Goal: Complete application form

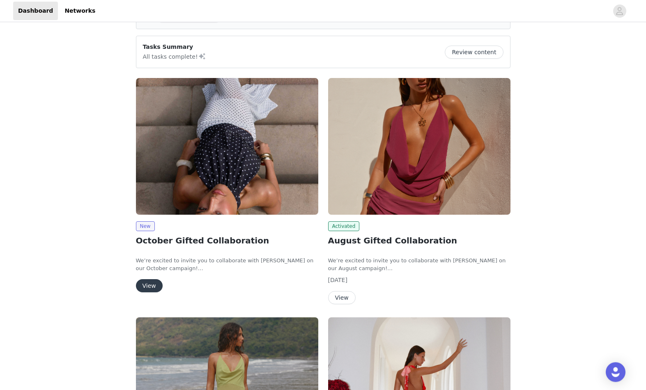
scroll to position [53, 0]
click at [151, 288] on button "View" at bounding box center [149, 285] width 27 height 13
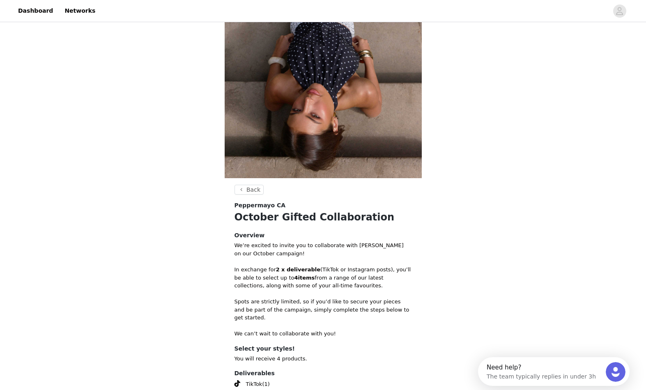
scroll to position [176, 0]
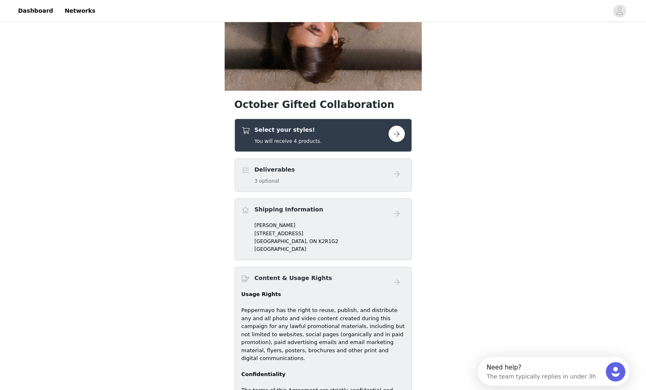
scroll to position [209, 0]
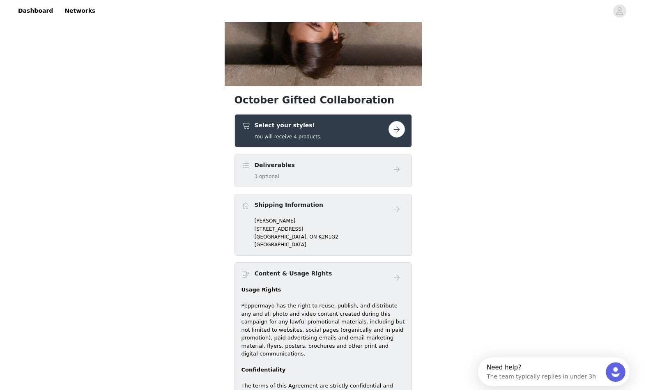
click at [401, 125] on button "button" at bounding box center [396, 129] width 16 height 16
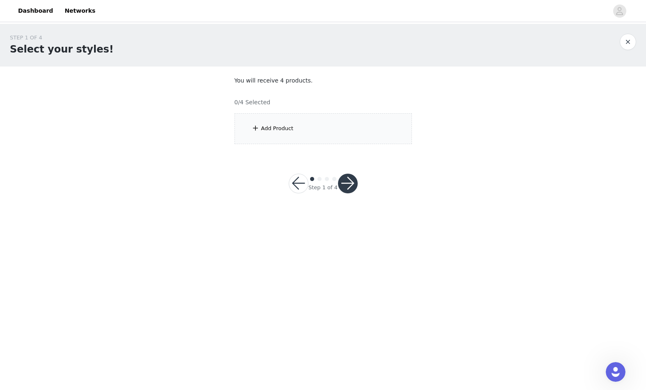
click at [343, 119] on div "Add Product" at bounding box center [322, 128] width 177 height 31
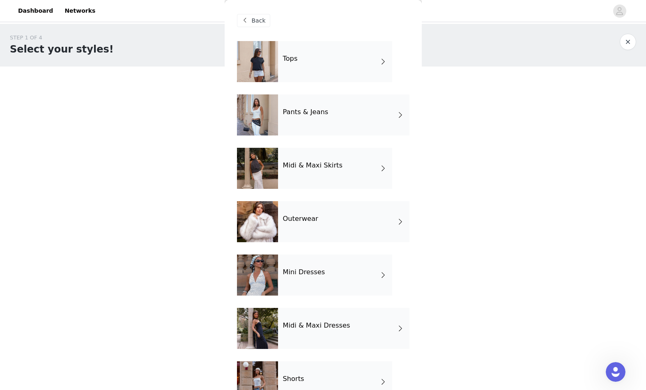
click at [345, 238] on div "Outerwear" at bounding box center [343, 221] width 131 height 41
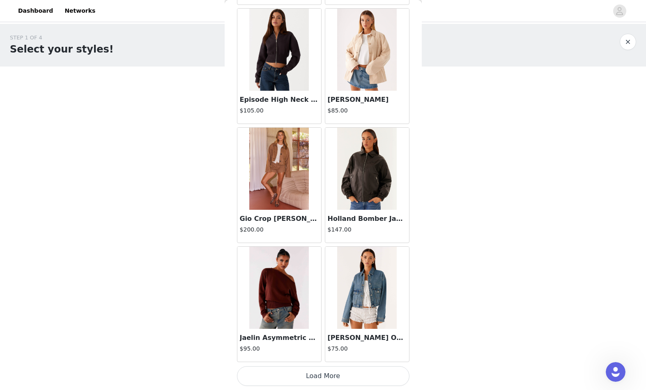
scroll to position [866, 0]
click at [320, 374] on button "Load More" at bounding box center [323, 376] width 172 height 20
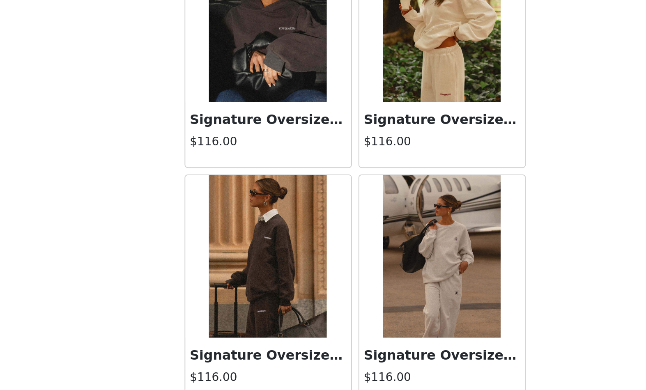
scroll to position [2056, 0]
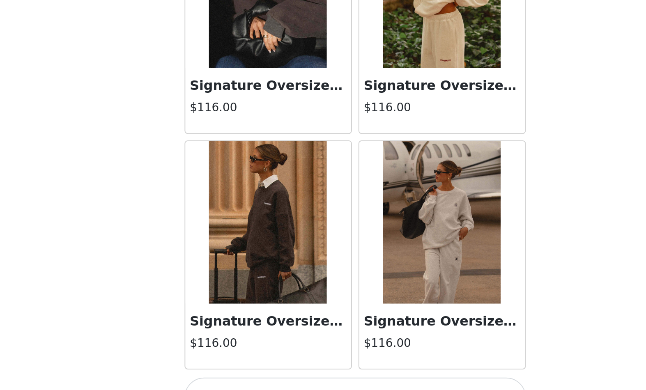
click at [237, 366] on button "Load More" at bounding box center [323, 376] width 172 height 20
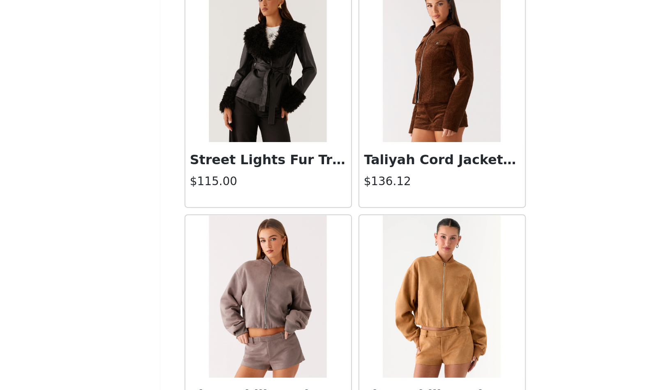
scroll to position [2515, 0]
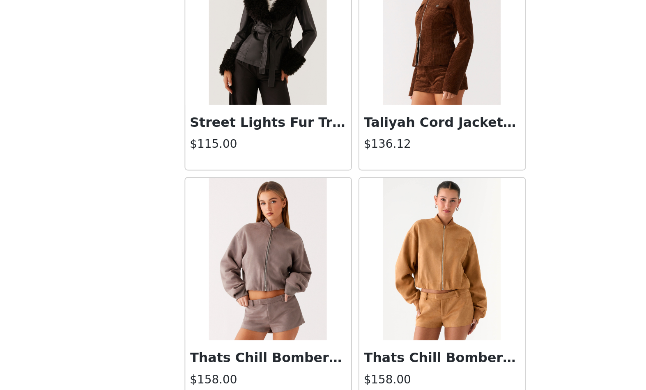
click at [249, 265] on img at bounding box center [279, 306] width 60 height 82
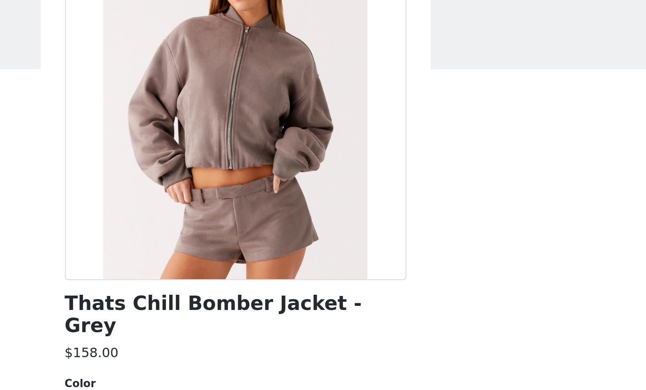
scroll to position [52, 0]
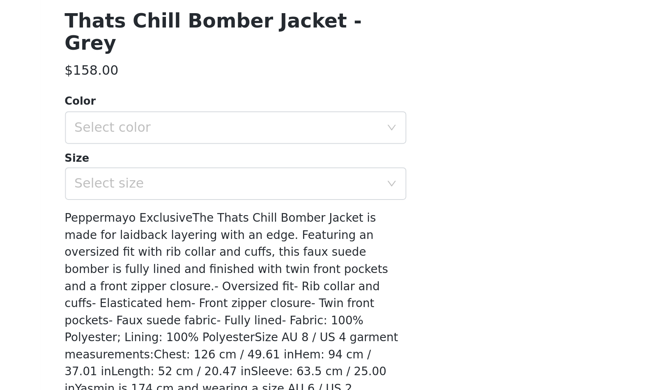
click at [237, 222] on div "Color Select color Size Select size" at bounding box center [323, 249] width 172 height 54
click at [242, 235] on div "Select color" at bounding box center [319, 239] width 154 height 8
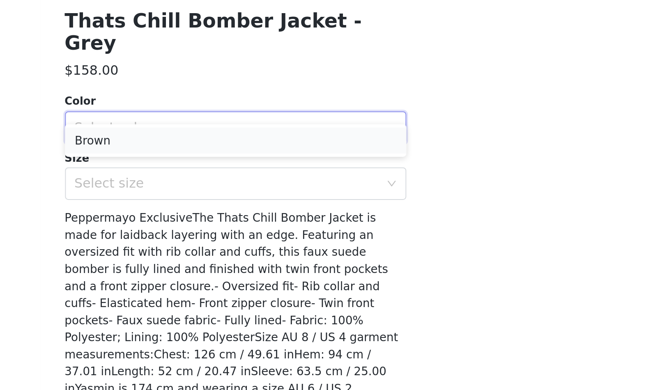
click at [237, 239] on li "Brown" at bounding box center [323, 245] width 172 height 13
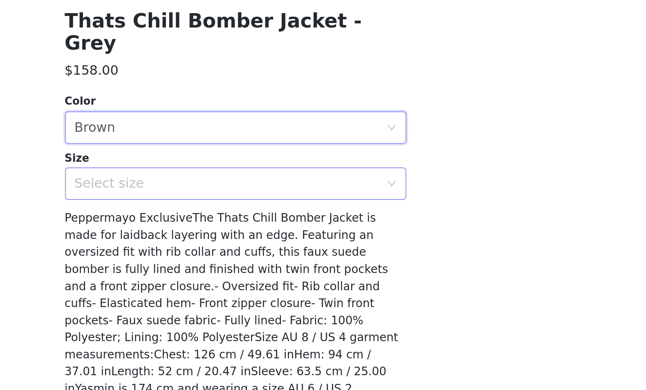
click at [242, 264] on div "Select size" at bounding box center [319, 268] width 154 height 8
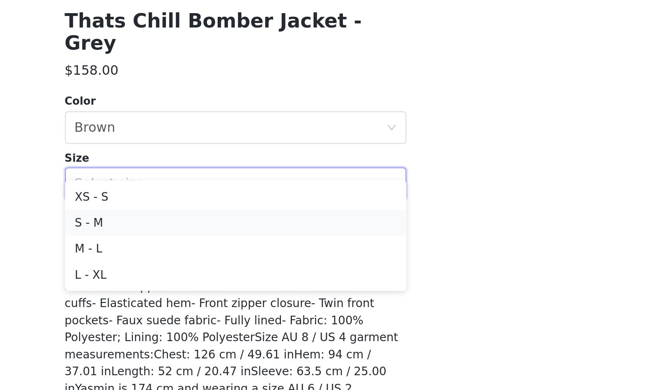
click at [237, 281] on li "S - M" at bounding box center [323, 287] width 172 height 13
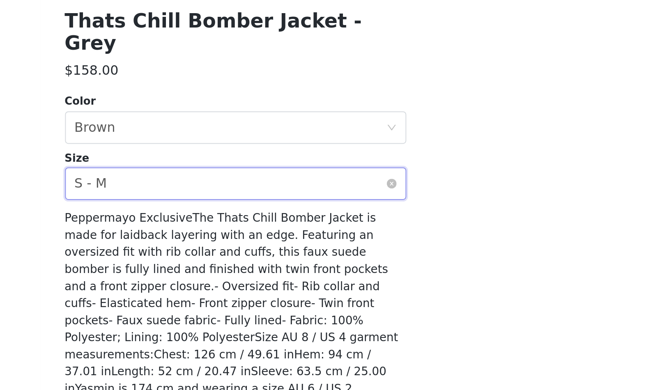
click at [242, 260] on div "Select size S - M" at bounding box center [320, 268] width 157 height 16
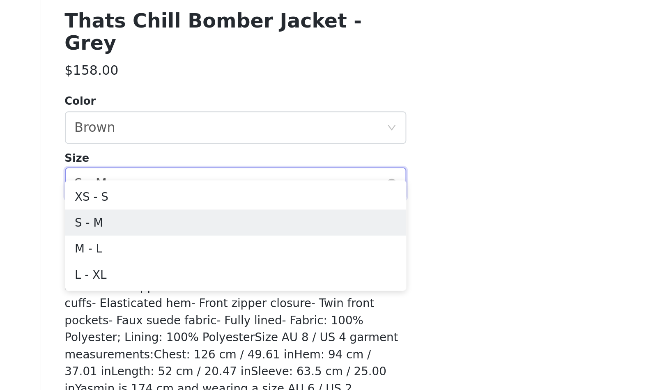
click at [242, 260] on div "Select size S - M" at bounding box center [320, 268] width 157 height 16
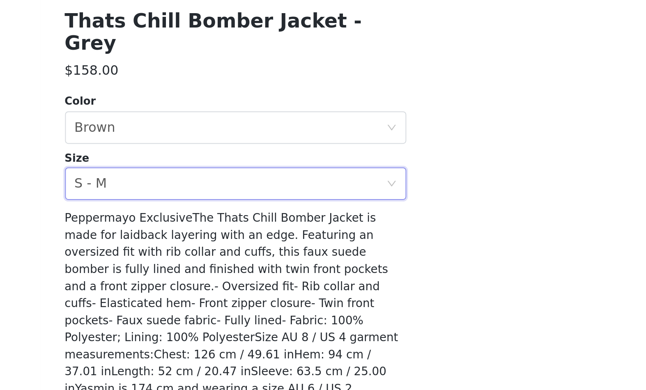
click at [237, 381] on button "Add Product" at bounding box center [323, 391] width 172 height 20
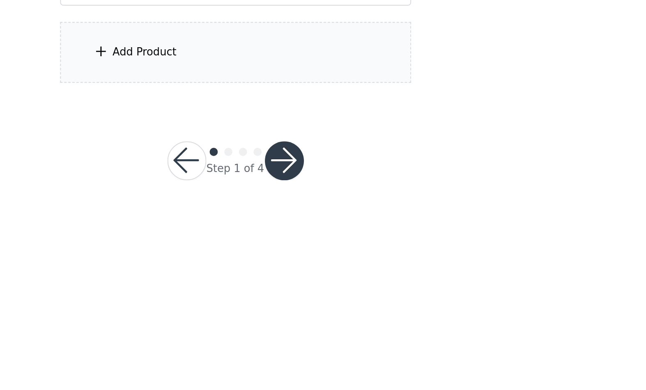
click at [234, 186] on div "Add Product" at bounding box center [322, 201] width 177 height 31
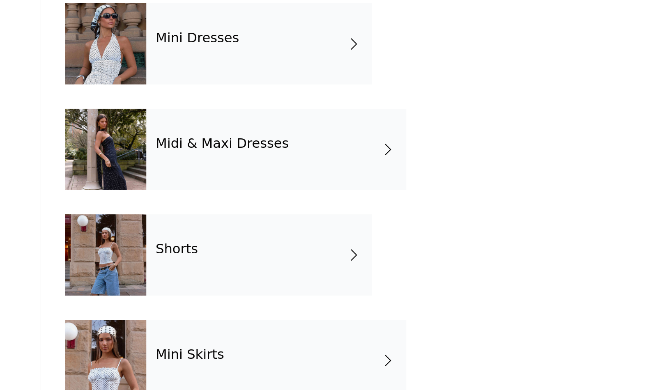
scroll to position [78, 0]
click at [278, 283] on div "Shorts" at bounding box center [335, 303] width 114 height 41
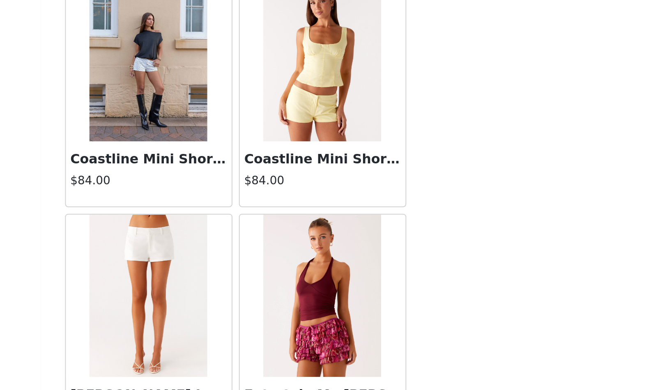
scroll to position [485, 0]
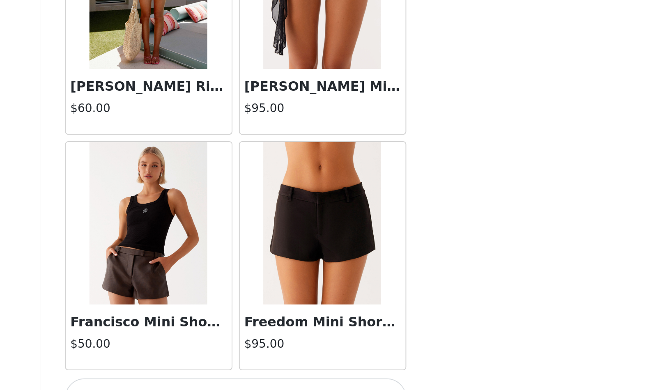
click at [237, 366] on button "Load More" at bounding box center [323, 376] width 172 height 20
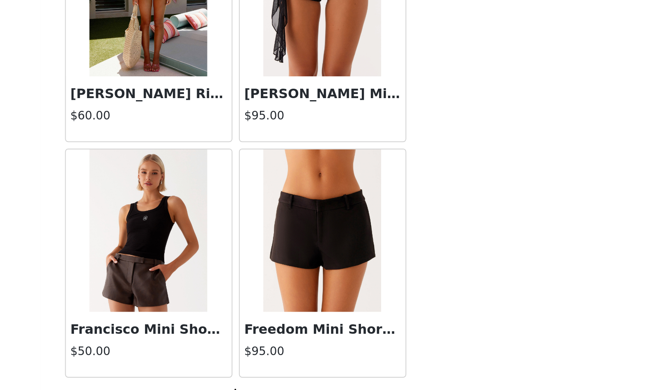
scroll to position [862, 0]
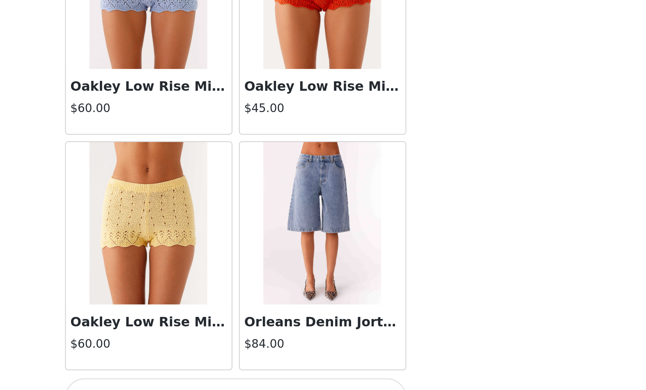
click at [237, 366] on button "Load More" at bounding box center [323, 376] width 172 height 20
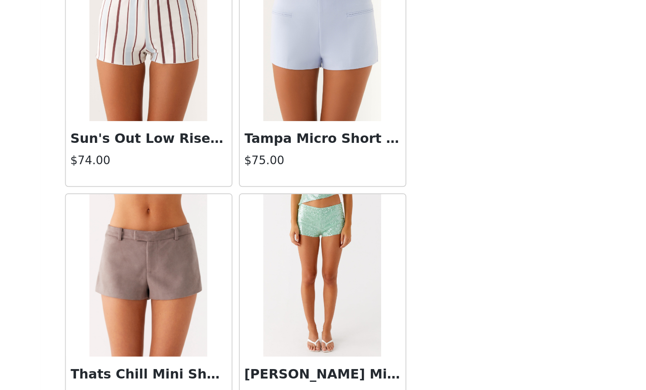
scroll to position [2625, 0]
click at [249, 273] on img at bounding box center [279, 314] width 60 height 82
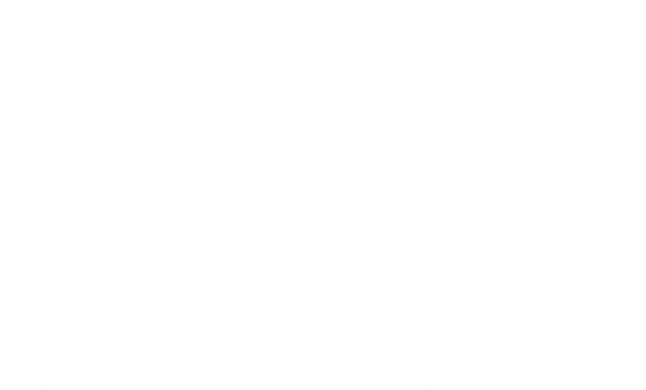
scroll to position [0, 0]
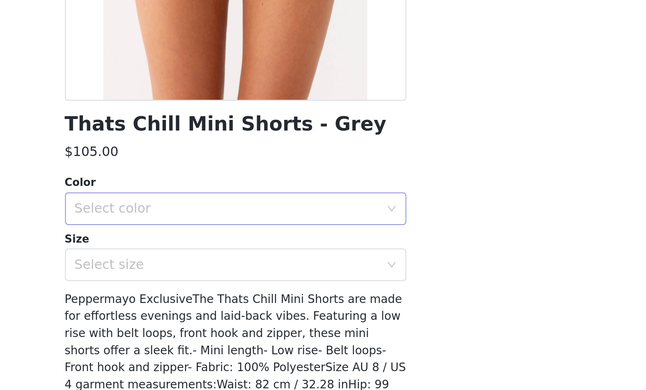
click at [242, 276] on div "Select color" at bounding box center [319, 280] width 154 height 8
click at [237, 291] on li "Brown" at bounding box center [323, 297] width 172 height 13
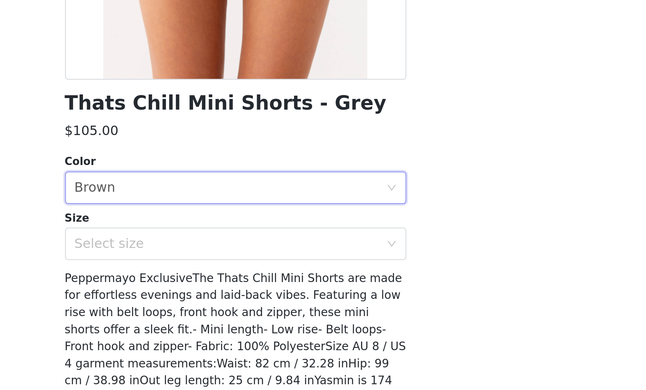
scroll to position [9, 0]
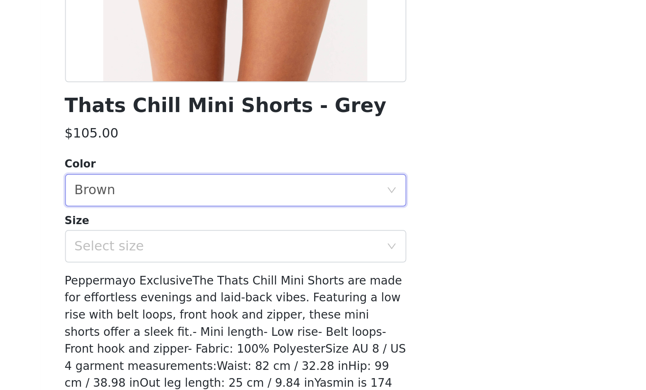
click at [242, 295] on div "Select size" at bounding box center [319, 299] width 154 height 8
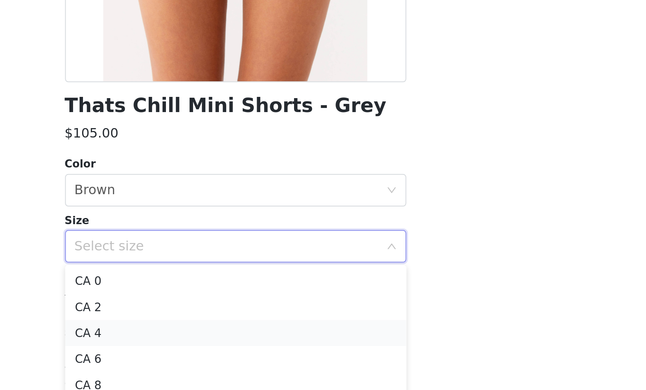
click at [237, 337] on li "CA 4" at bounding box center [323, 343] width 172 height 13
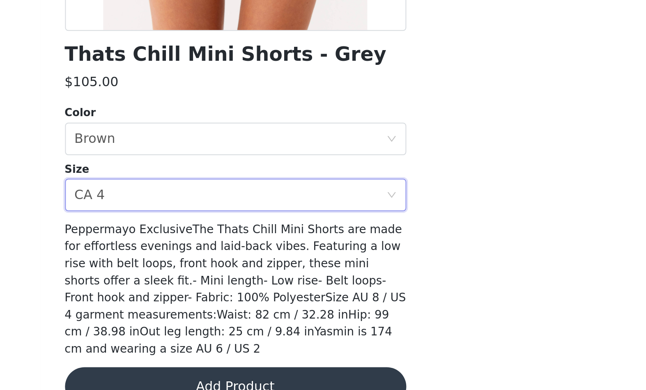
scroll to position [35, 0]
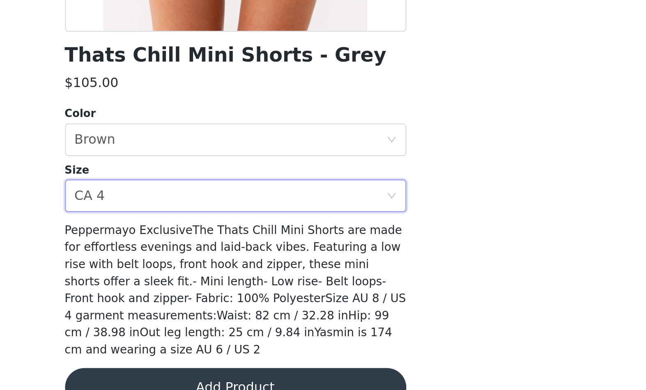
click at [237, 361] on button "Add Product" at bounding box center [323, 371] width 172 height 20
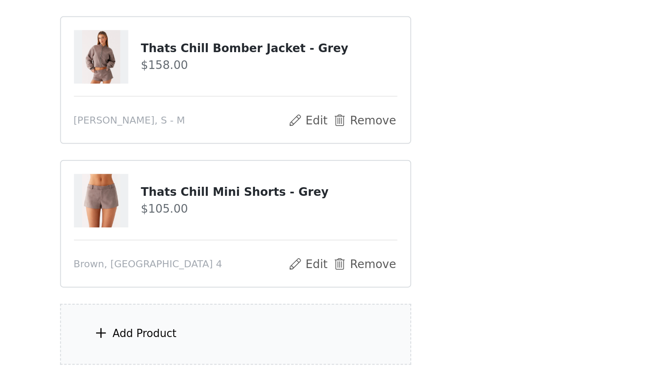
click at [234, 259] on div "Add Product" at bounding box center [322, 274] width 177 height 31
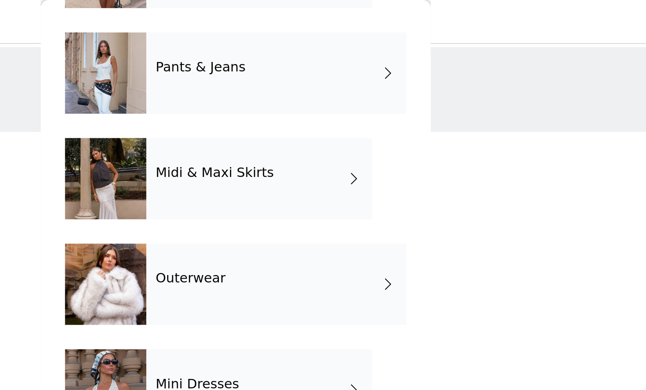
scroll to position [78, 0]
click at [278, 140] on div "Outerwear" at bounding box center [343, 143] width 131 height 41
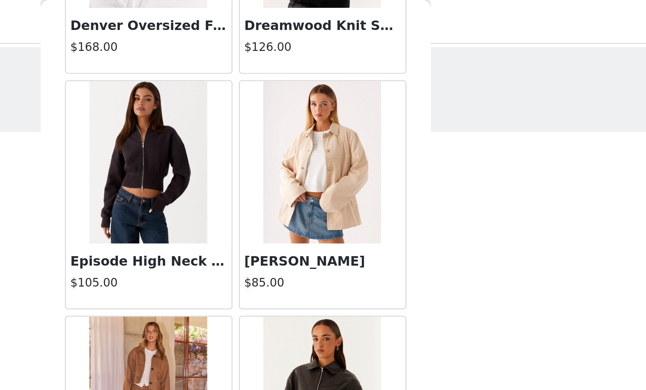
scroll to position [853, 0]
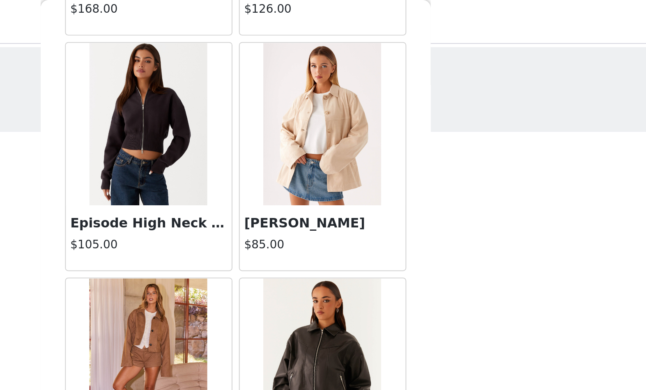
click at [249, 69] on img at bounding box center [279, 63] width 60 height 82
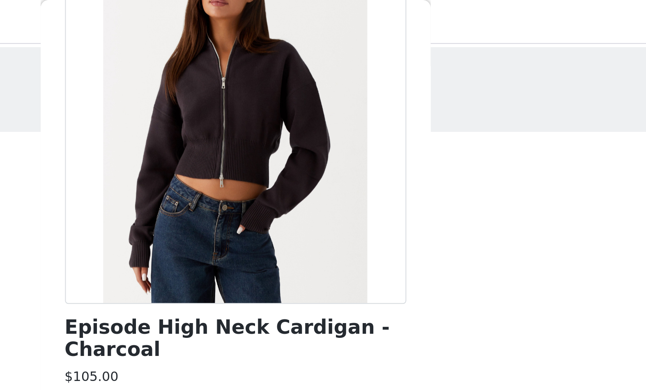
scroll to position [63, 0]
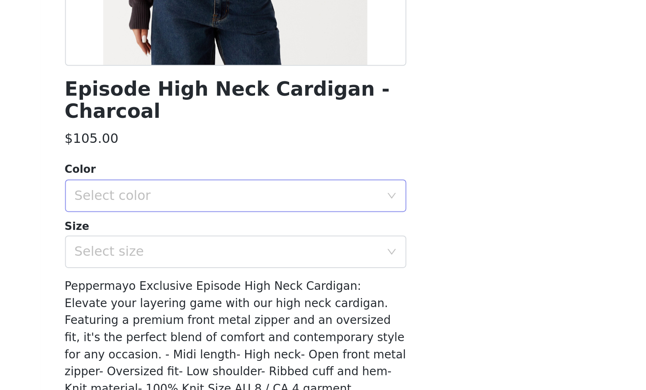
click at [242, 224] on div "Select color" at bounding box center [319, 228] width 154 height 8
click at [237, 239] on li "Charcoal" at bounding box center [323, 245] width 172 height 13
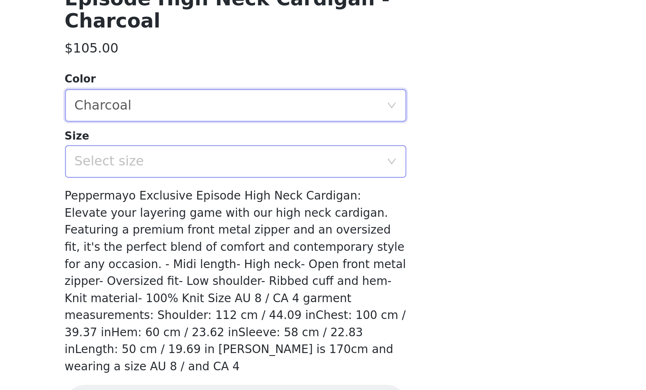
click at [242, 252] on div "Select size" at bounding box center [319, 256] width 154 height 8
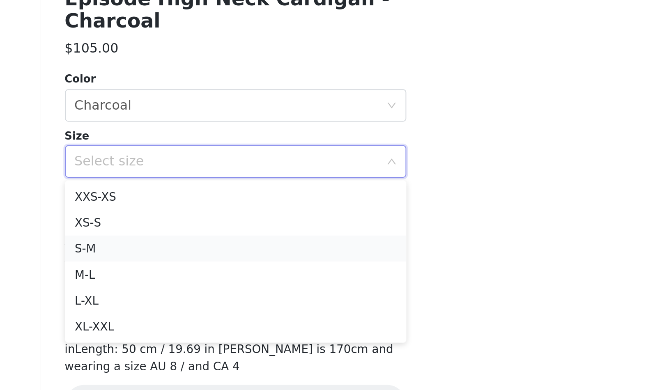
click at [237, 294] on li "S-M" at bounding box center [323, 300] width 172 height 13
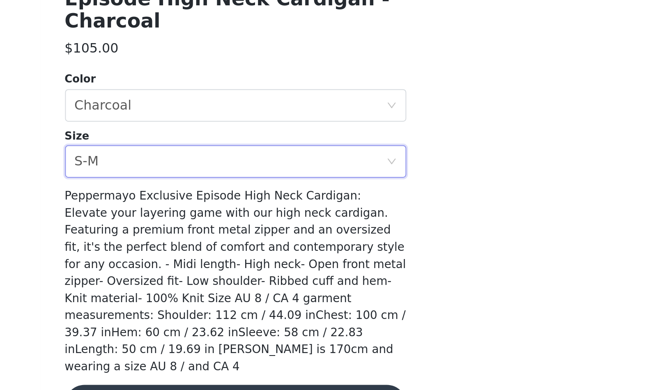
click at [237, 369] on button "Add Product" at bounding box center [323, 379] width 172 height 20
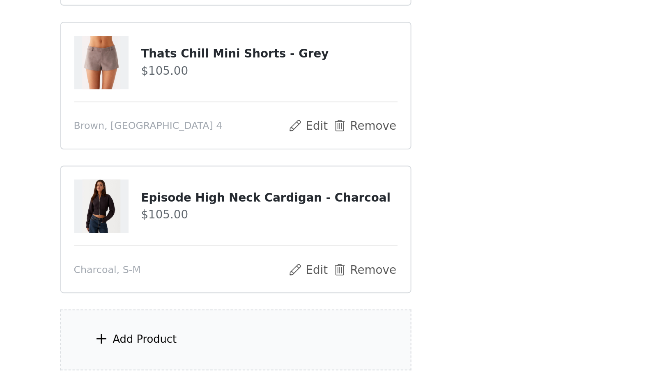
click at [261, 342] on div "Add Product" at bounding box center [277, 346] width 32 height 8
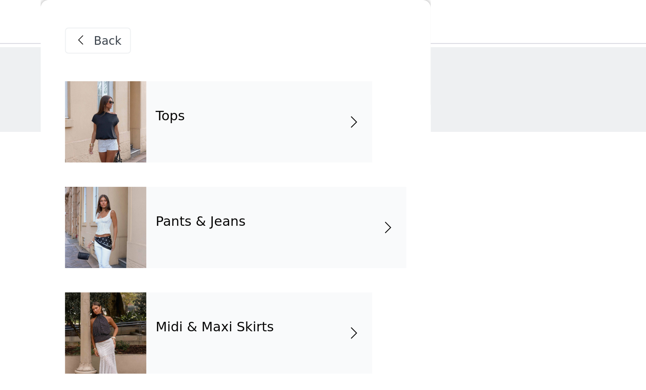
click at [278, 66] on div "Tops" at bounding box center [335, 61] width 114 height 41
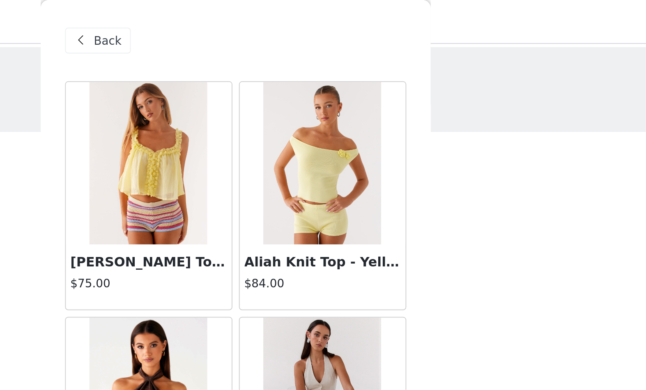
scroll to position [0, 0]
click at [252, 18] on span "Back" at bounding box center [259, 20] width 14 height 9
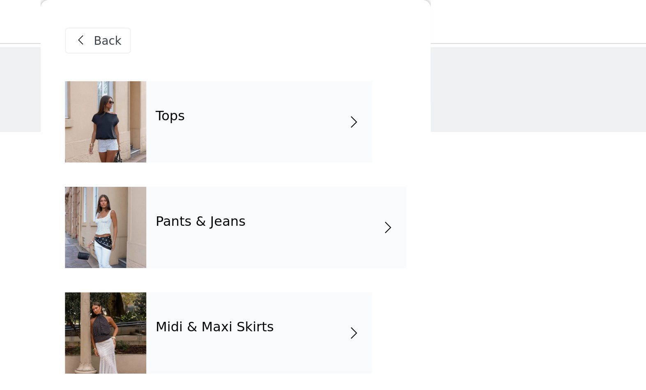
click at [278, 104] on div "Pants & Jeans" at bounding box center [343, 114] width 131 height 41
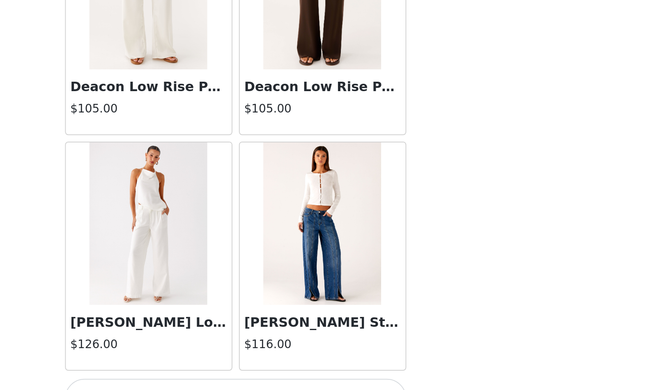
scroll to position [41, 0]
click at [237, 366] on button "Load More" at bounding box center [323, 376] width 172 height 20
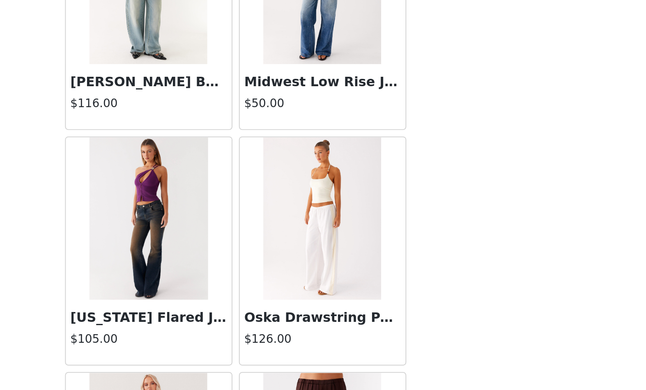
scroll to position [1827, 0]
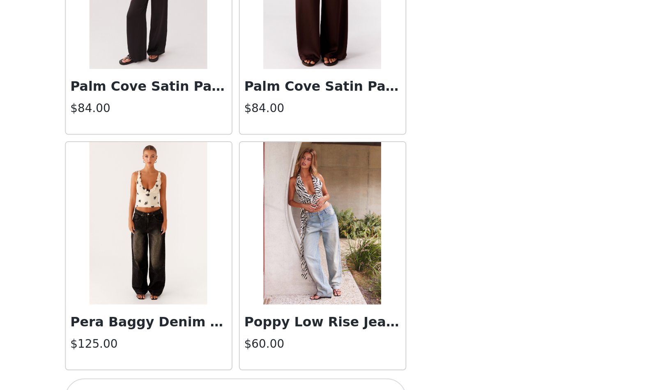
click at [237, 366] on button "Load More" at bounding box center [323, 376] width 172 height 20
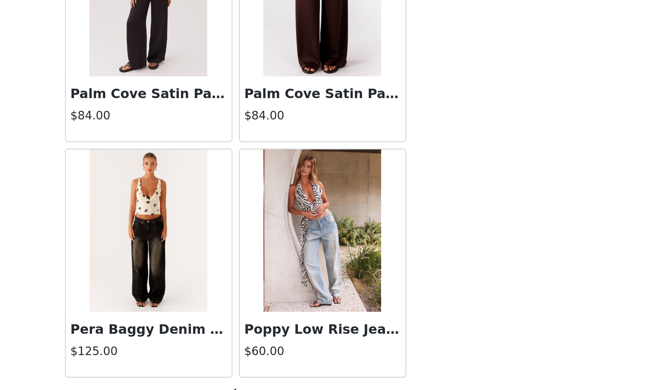
scroll to position [2053, 0]
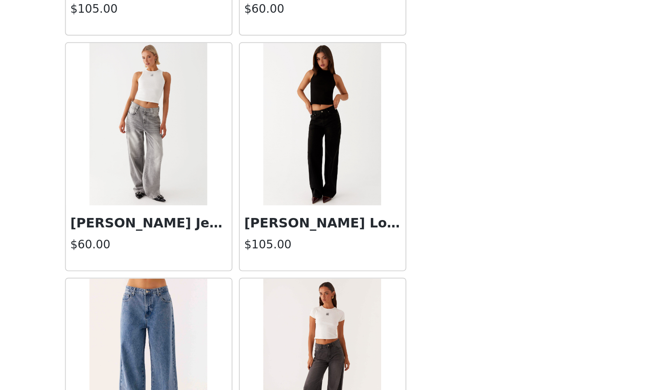
click at [337, 197] on img at bounding box center [367, 238] width 60 height 82
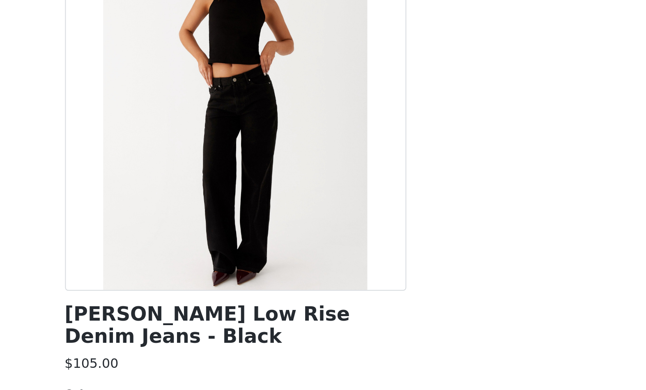
scroll to position [44, 0]
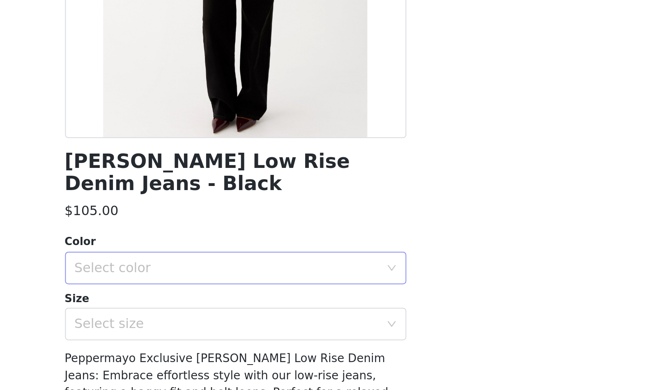
click at [242, 244] on div "Select color" at bounding box center [319, 248] width 154 height 8
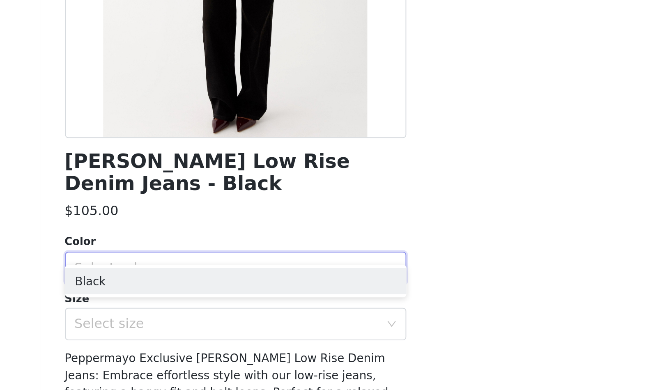
click at [242, 244] on div "Select color" at bounding box center [319, 248] width 154 height 8
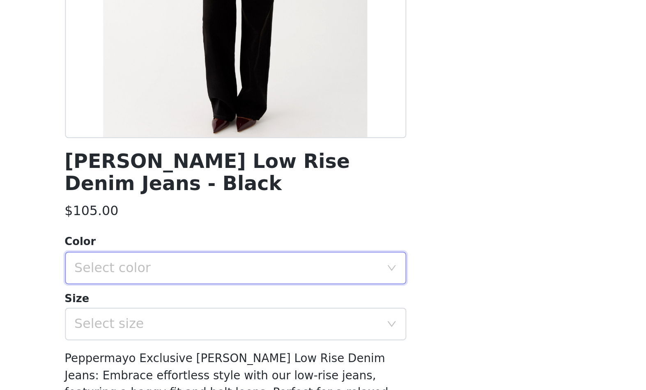
click at [237, 240] on div "Select color" at bounding box center [323, 248] width 172 height 16
click at [237, 248] on li "Black" at bounding box center [323, 254] width 172 height 13
click at [242, 272] on div "Select size" at bounding box center [319, 276] width 154 height 8
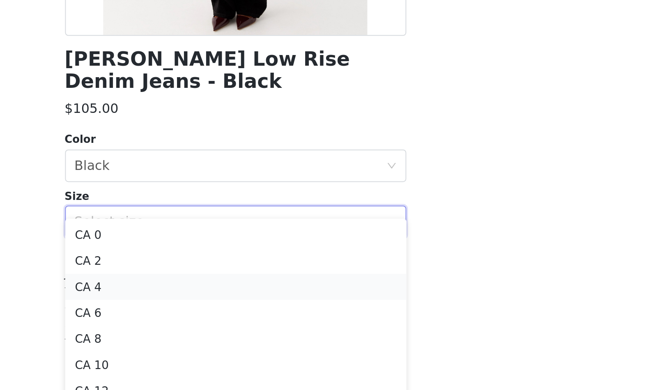
click at [237, 303] on li "CA 4" at bounding box center [323, 309] width 172 height 13
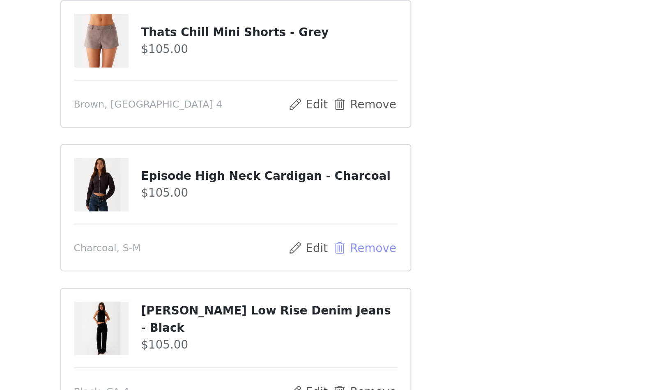
click at [371, 243] on button "Remove" at bounding box center [387, 248] width 33 height 10
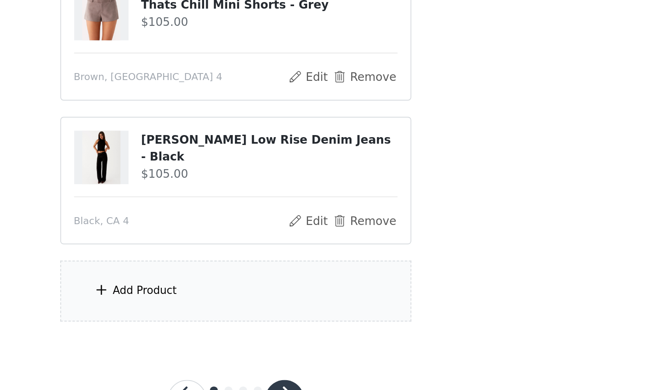
click at [261, 302] on div "Add Product" at bounding box center [277, 306] width 32 height 8
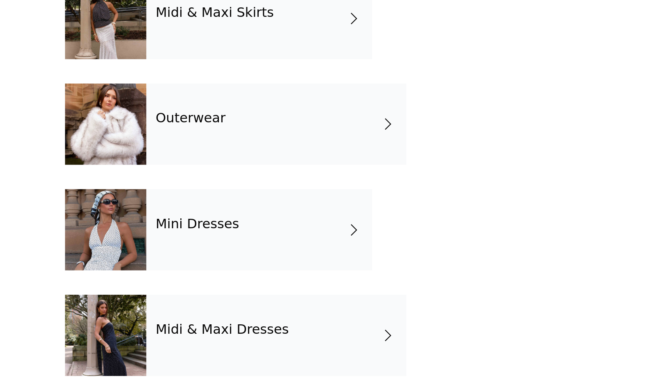
click at [278, 201] on div "Outerwear" at bounding box center [343, 221] width 131 height 41
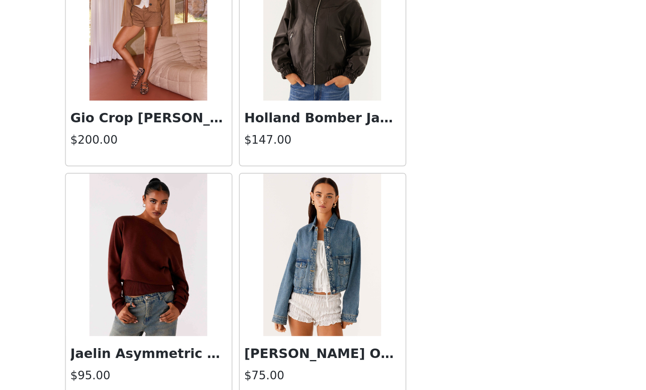
scroll to position [866, 0]
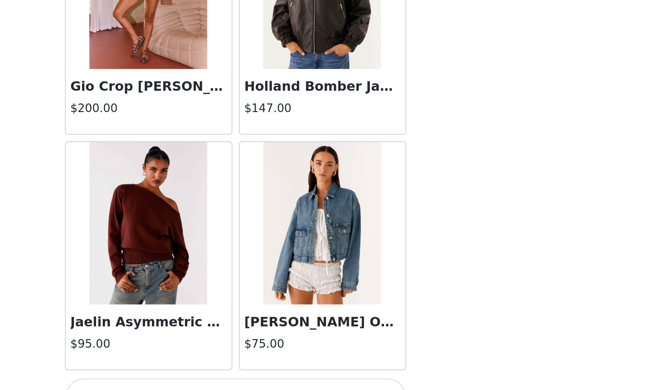
click at [237, 366] on button "Load More" at bounding box center [323, 376] width 172 height 20
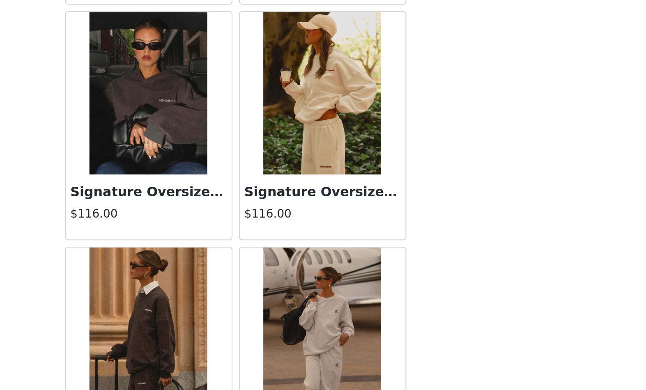
scroll to position [2006, 0]
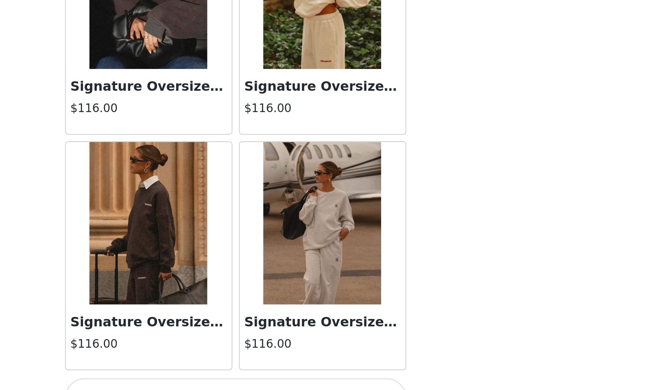
click at [237, 366] on button "Load More" at bounding box center [323, 376] width 172 height 20
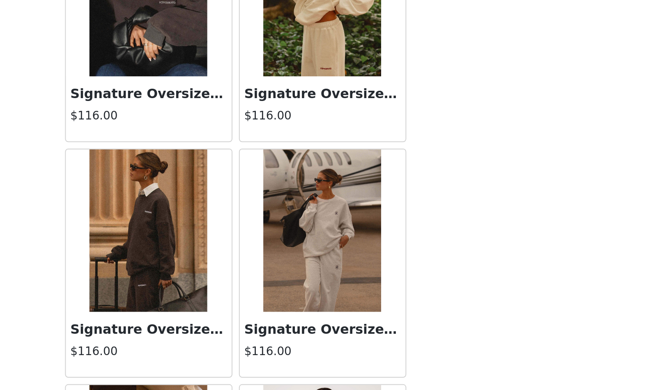
click at [249, 131] on img at bounding box center [279, 172] width 60 height 82
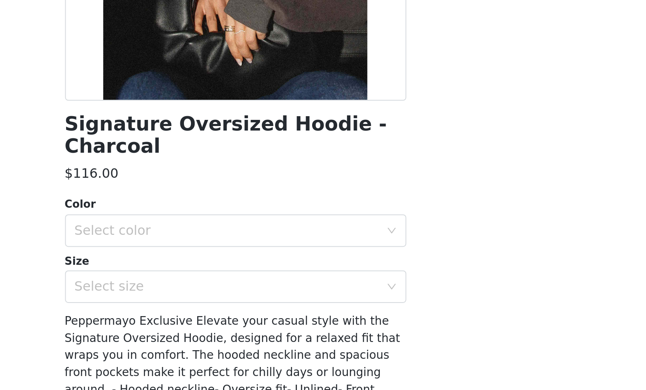
scroll to position [0, 0]
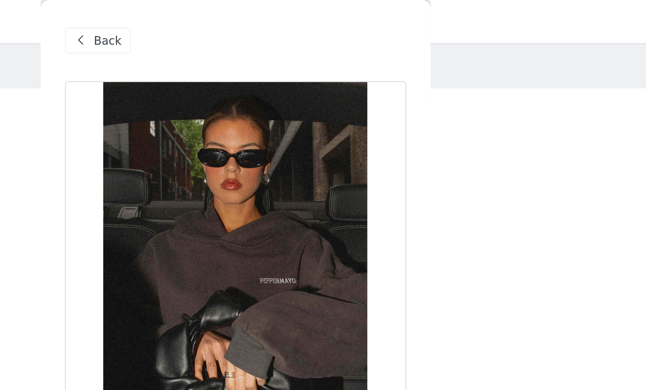
click at [252, 20] on span "Back" at bounding box center [259, 20] width 14 height 9
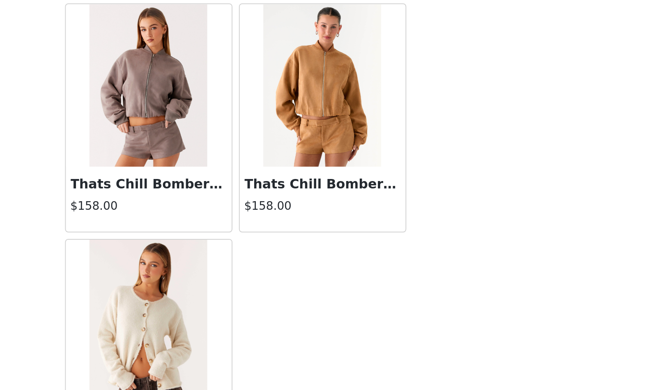
scroll to position [38, 0]
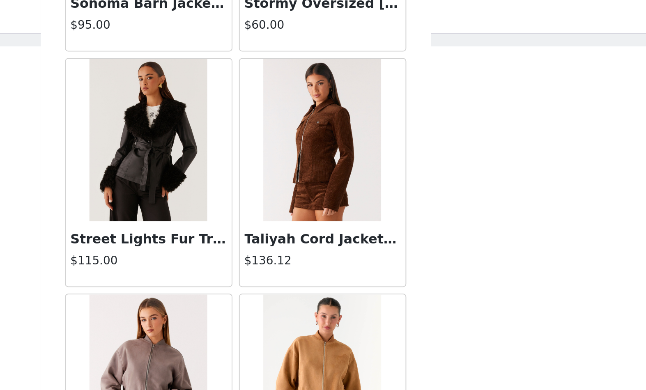
click at [249, 82] on img at bounding box center [279, 76] width 60 height 82
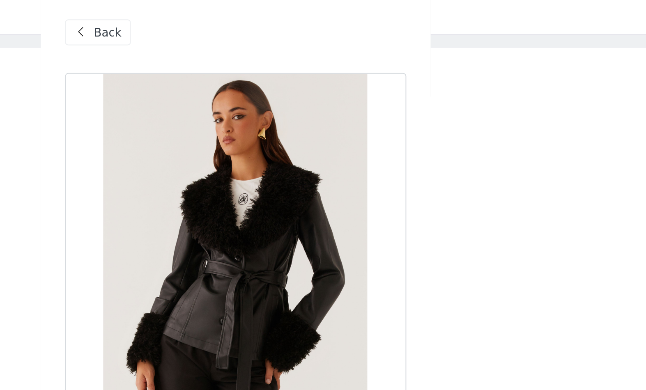
scroll to position [34, 0]
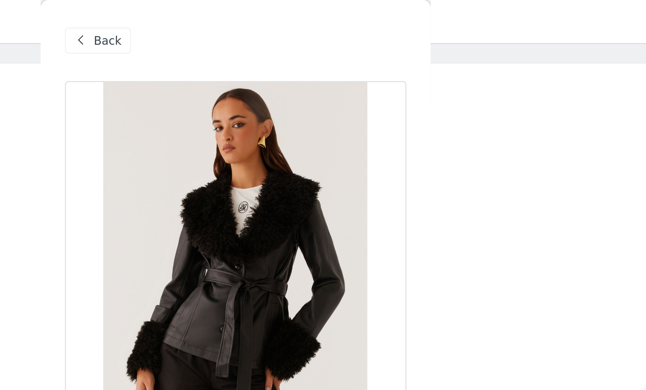
click at [252, 23] on span "Back" at bounding box center [259, 20] width 14 height 9
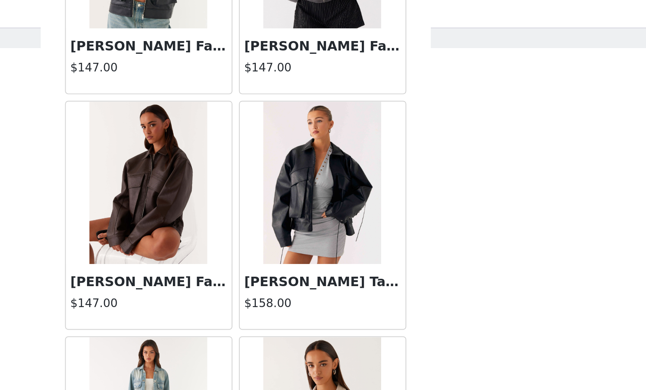
scroll to position [1449, 0]
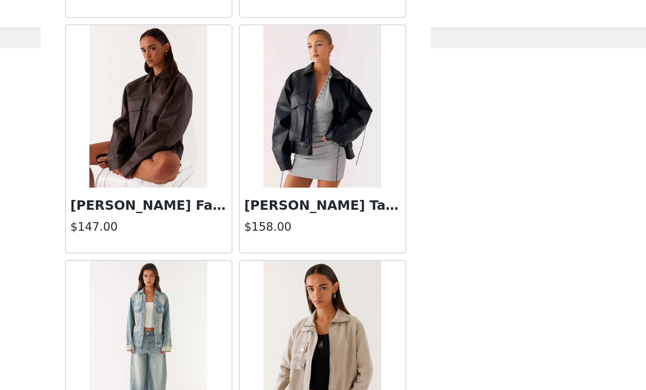
click at [337, 67] on img at bounding box center [367, 62] width 60 height 82
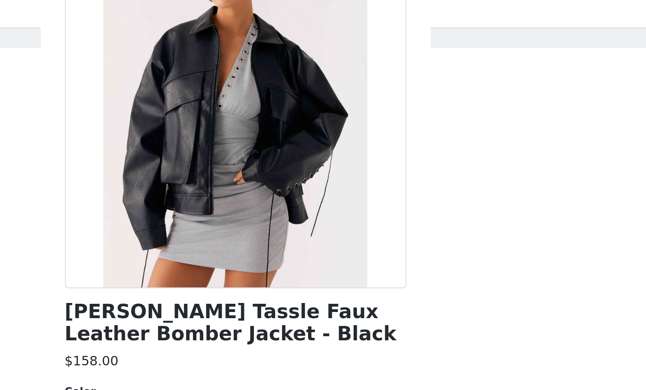
scroll to position [72, 0]
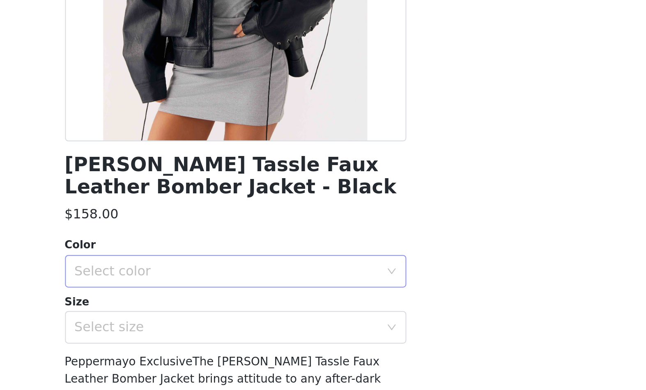
click at [242, 215] on div "Select color" at bounding box center [319, 219] width 154 height 8
click at [237, 231] on li "Black" at bounding box center [323, 237] width 172 height 13
click at [242, 244] on div "Select size" at bounding box center [319, 248] width 154 height 8
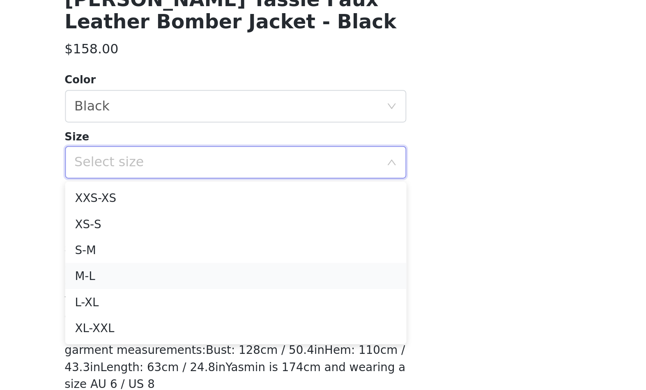
click at [237, 299] on li "M-L" at bounding box center [323, 305] width 172 height 13
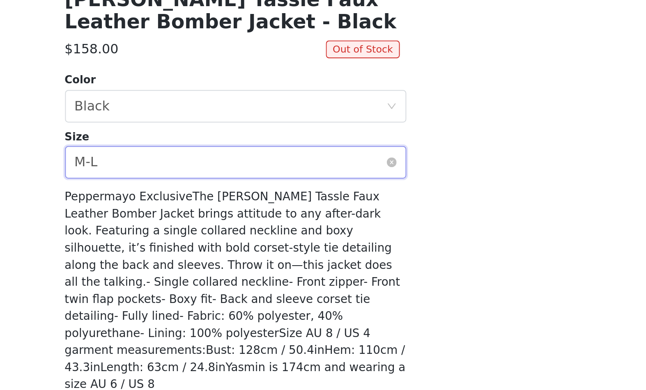
click at [242, 240] on div "Select size M-L" at bounding box center [320, 248] width 157 height 16
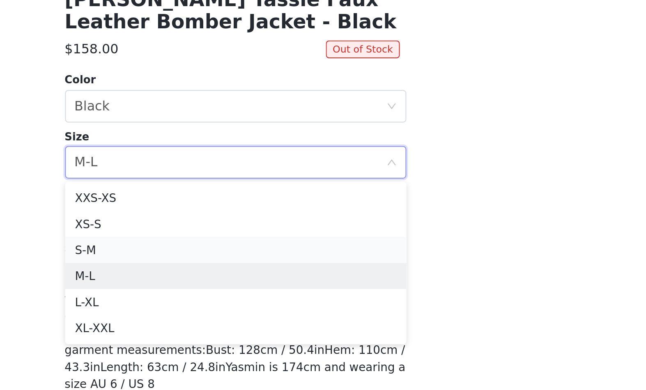
click at [237, 286] on li "S-M" at bounding box center [323, 292] width 172 height 13
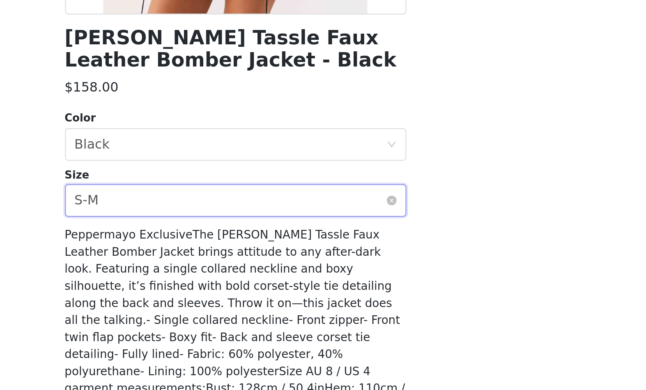
scroll to position [41, 0]
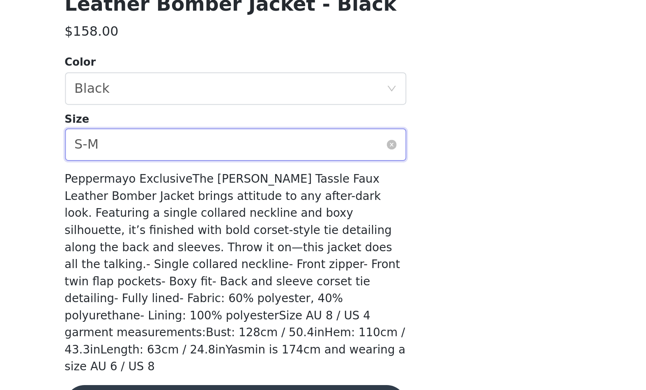
click at [242, 240] on div "Select size S-M" at bounding box center [320, 248] width 157 height 16
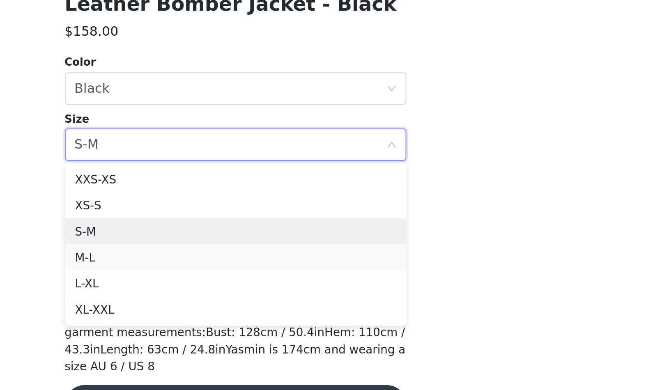
click at [237, 298] on li "M-L" at bounding box center [323, 304] width 172 height 13
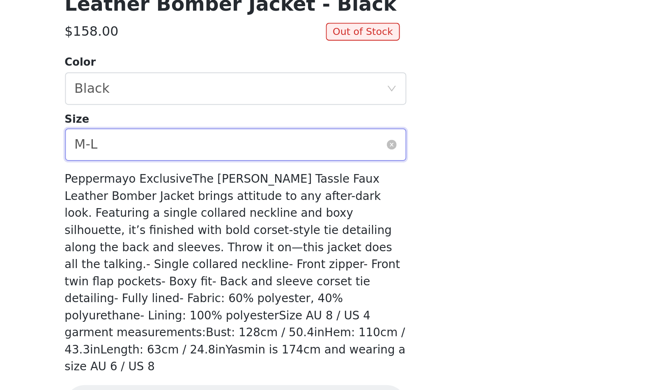
click at [242, 240] on div "Select size M-L" at bounding box center [320, 248] width 157 height 16
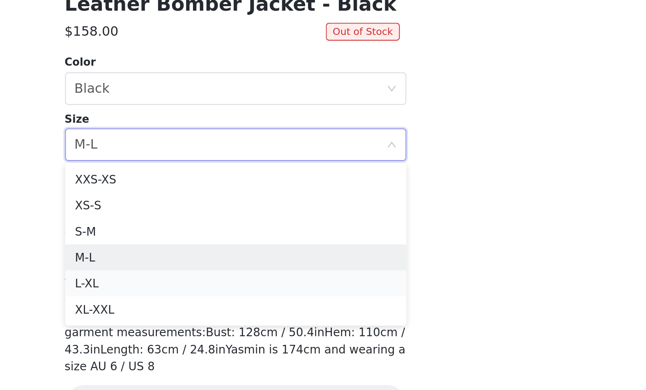
click at [237, 312] on li "L-XL" at bounding box center [323, 318] width 172 height 13
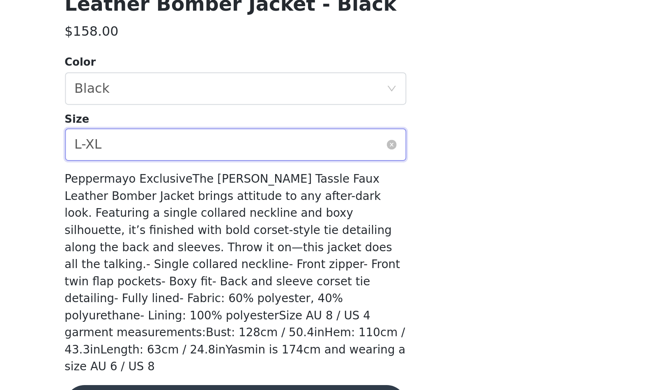
click at [242, 240] on div "Select size L-XL" at bounding box center [320, 248] width 157 height 16
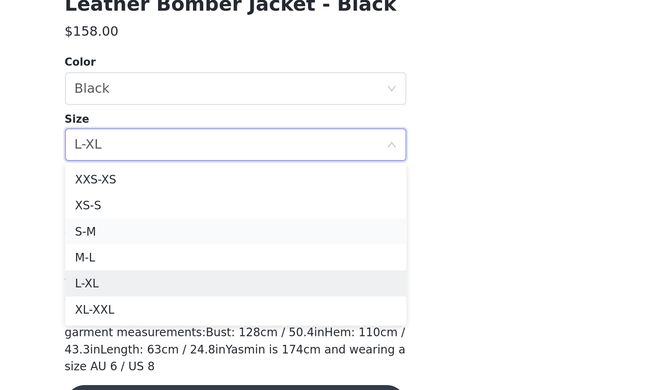
click at [237, 285] on li "S-M" at bounding box center [323, 291] width 172 height 13
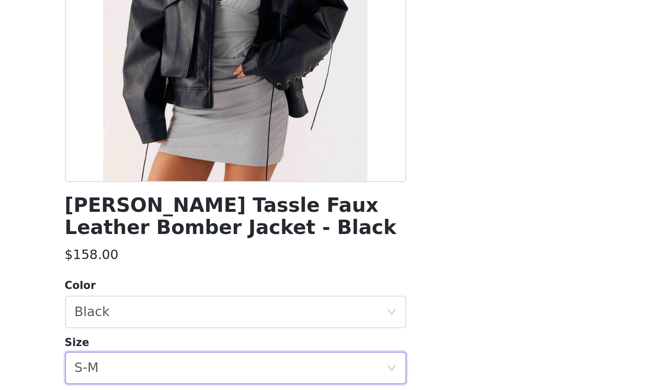
scroll to position [72, 0]
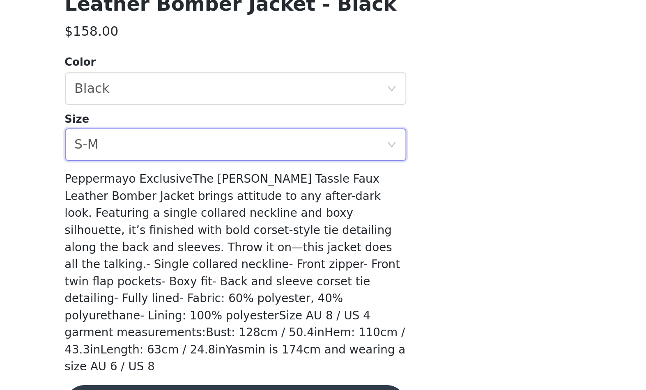
click at [237, 369] on button "Add Product" at bounding box center [323, 379] width 172 height 20
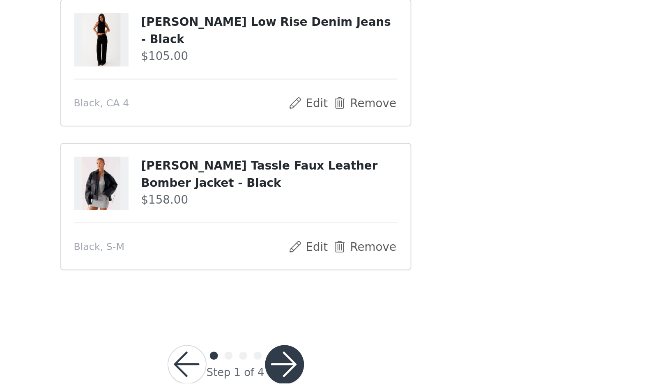
scroll to position [60, 0]
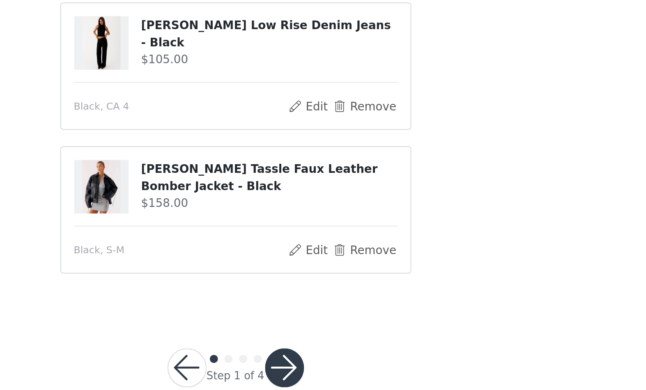
click at [338, 351] on button "button" at bounding box center [348, 361] width 20 height 20
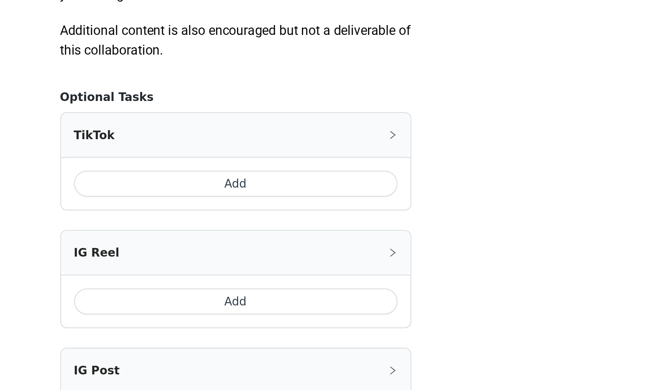
click at [241, 261] on button "Add" at bounding box center [322, 267] width 163 height 13
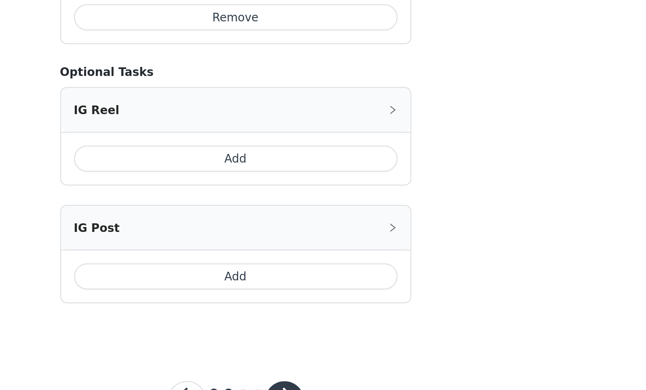
click at [241, 249] on button "Add" at bounding box center [322, 255] width 163 height 13
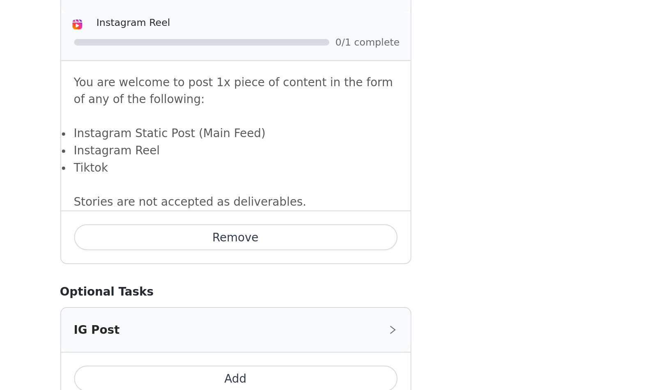
scroll to position [584, 0]
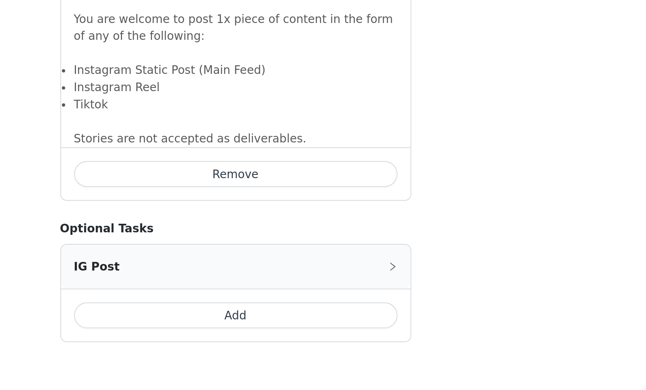
click at [241, 328] on button "Add" at bounding box center [322, 334] width 163 height 13
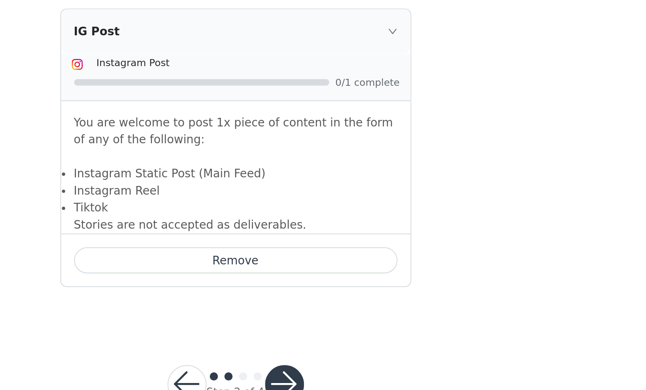
scroll to position [699, 0]
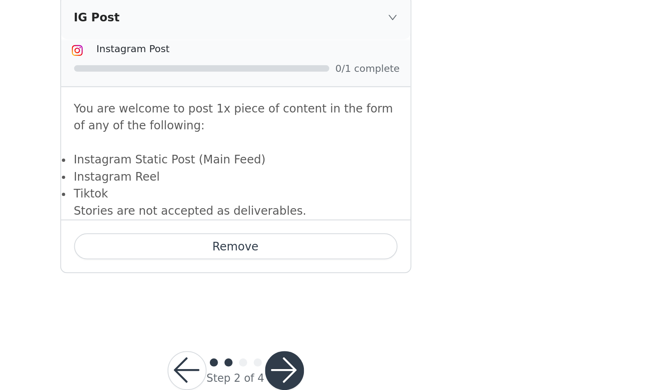
click at [338, 352] on button "button" at bounding box center [348, 362] width 20 height 20
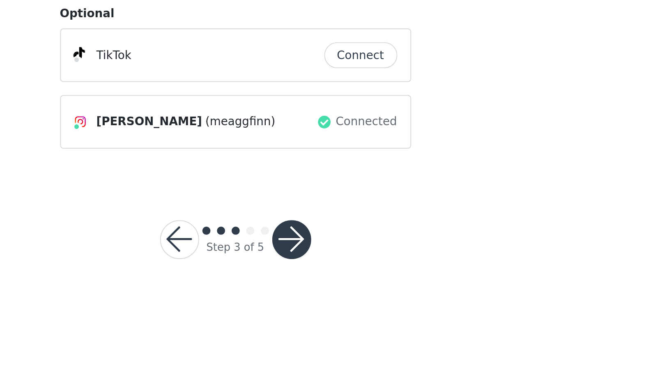
click at [342, 232] on button "button" at bounding box center [352, 242] width 20 height 20
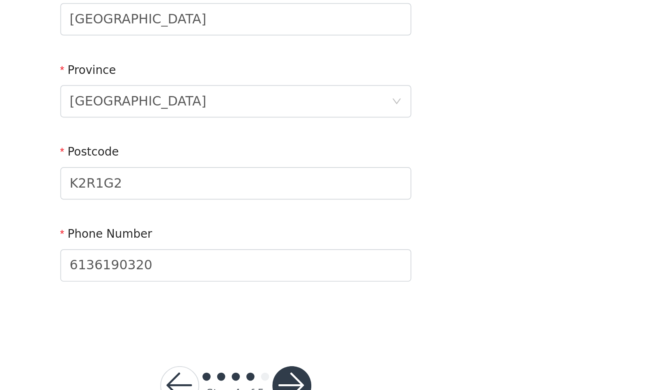
scroll to position [170, 0]
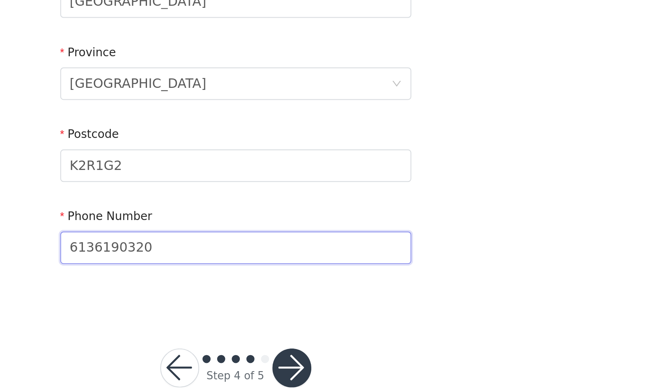
click at [234, 292] on input "6136190320" at bounding box center [322, 300] width 177 height 16
type input "2898941338"
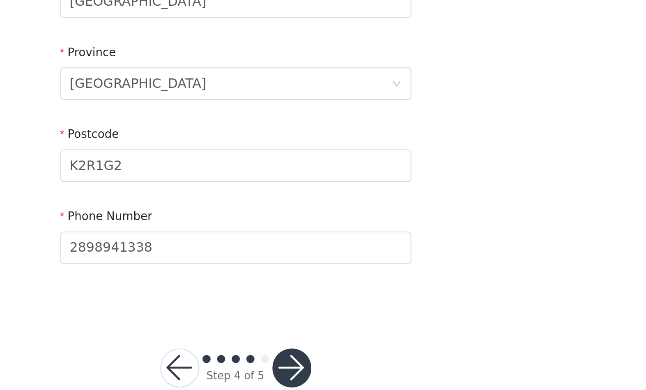
click at [342, 351] on button "button" at bounding box center [352, 361] width 20 height 20
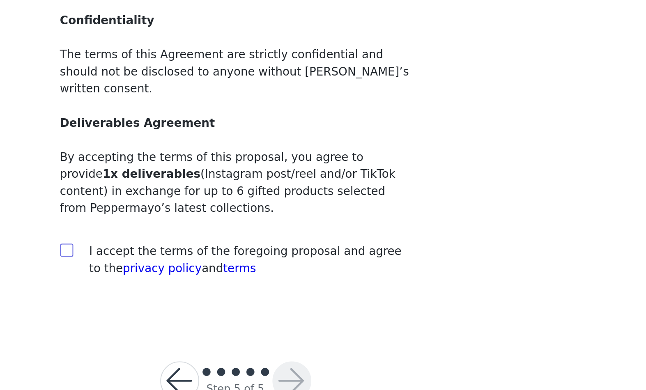
click at [234, 298] on input "checkbox" at bounding box center [237, 301] width 6 height 6
checkbox input "true"
click at [342, 358] on button "button" at bounding box center [352, 368] width 20 height 20
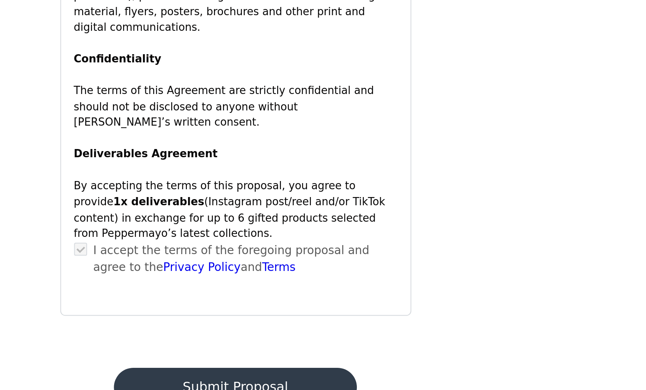
scroll to position [602, 0]
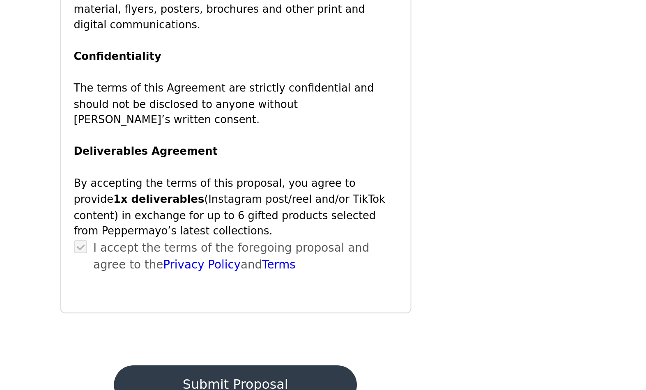
click at [261, 360] on button "Submit Proposal" at bounding box center [322, 370] width 123 height 20
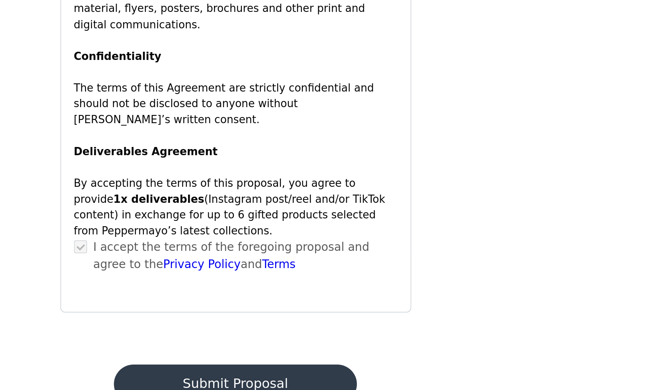
scroll to position [0, 0]
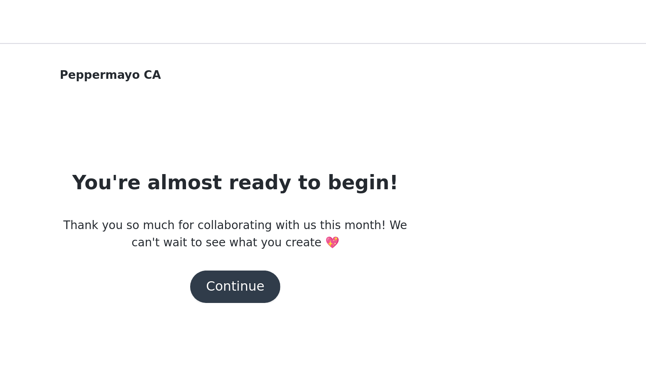
click at [300, 146] on button "Continue" at bounding box center [323, 145] width 46 height 16
